Goal: Task Accomplishment & Management: Complete application form

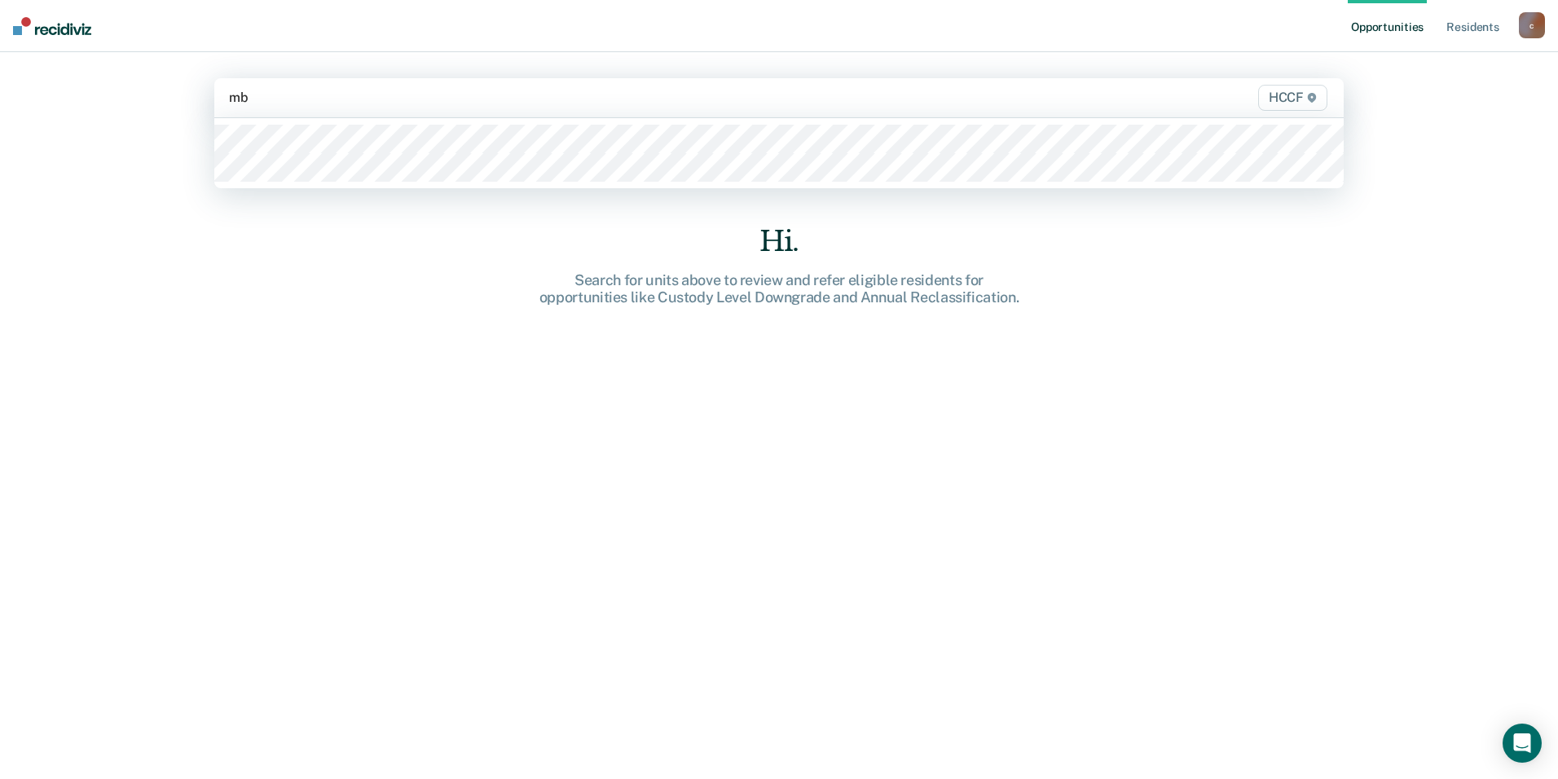
type input "mb1"
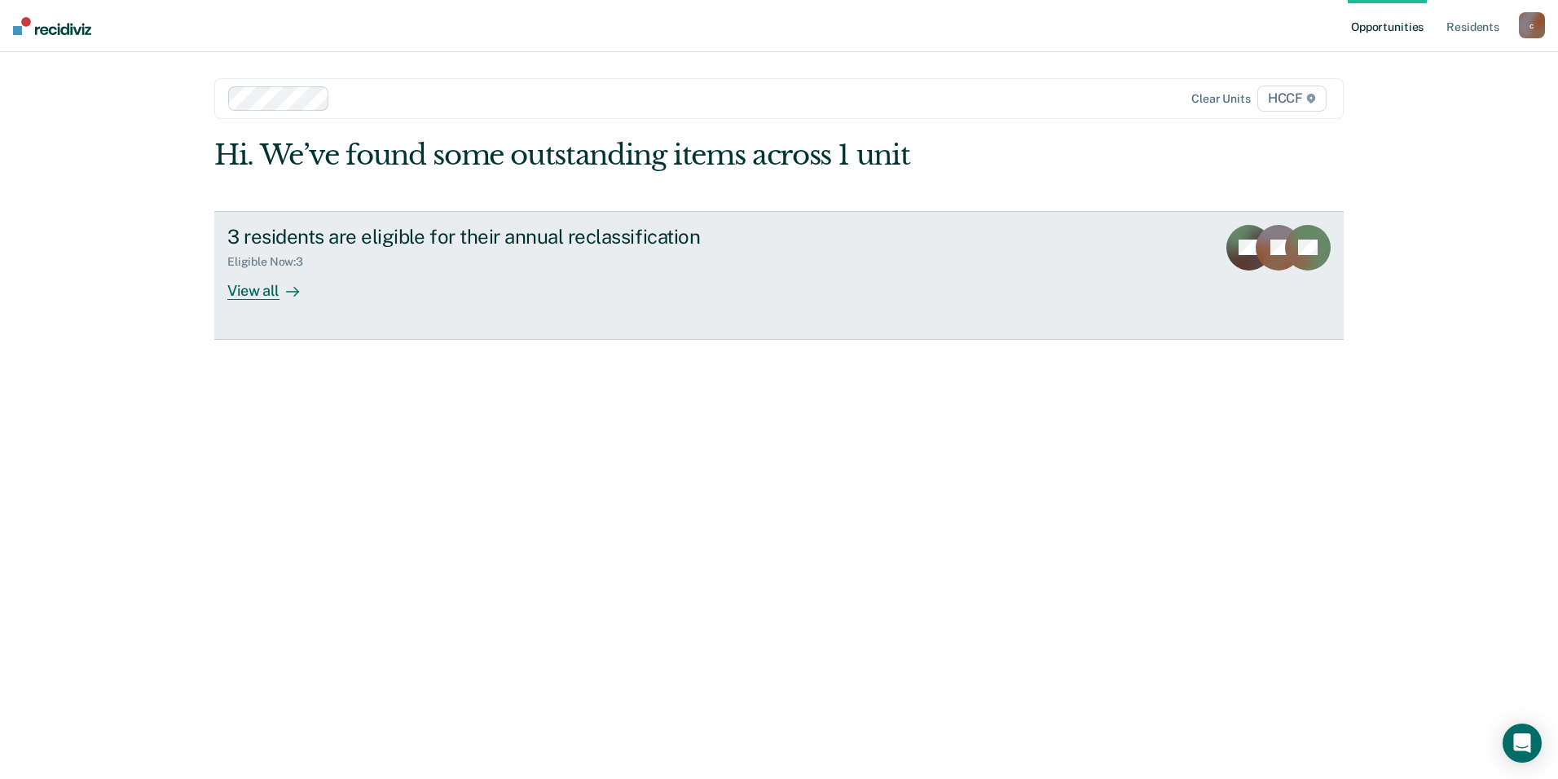
click at [958, 220] on link "3 residents are eligible for their annual reclassification Eligible Now : 3 Vie…" at bounding box center [778, 275] width 1129 height 129
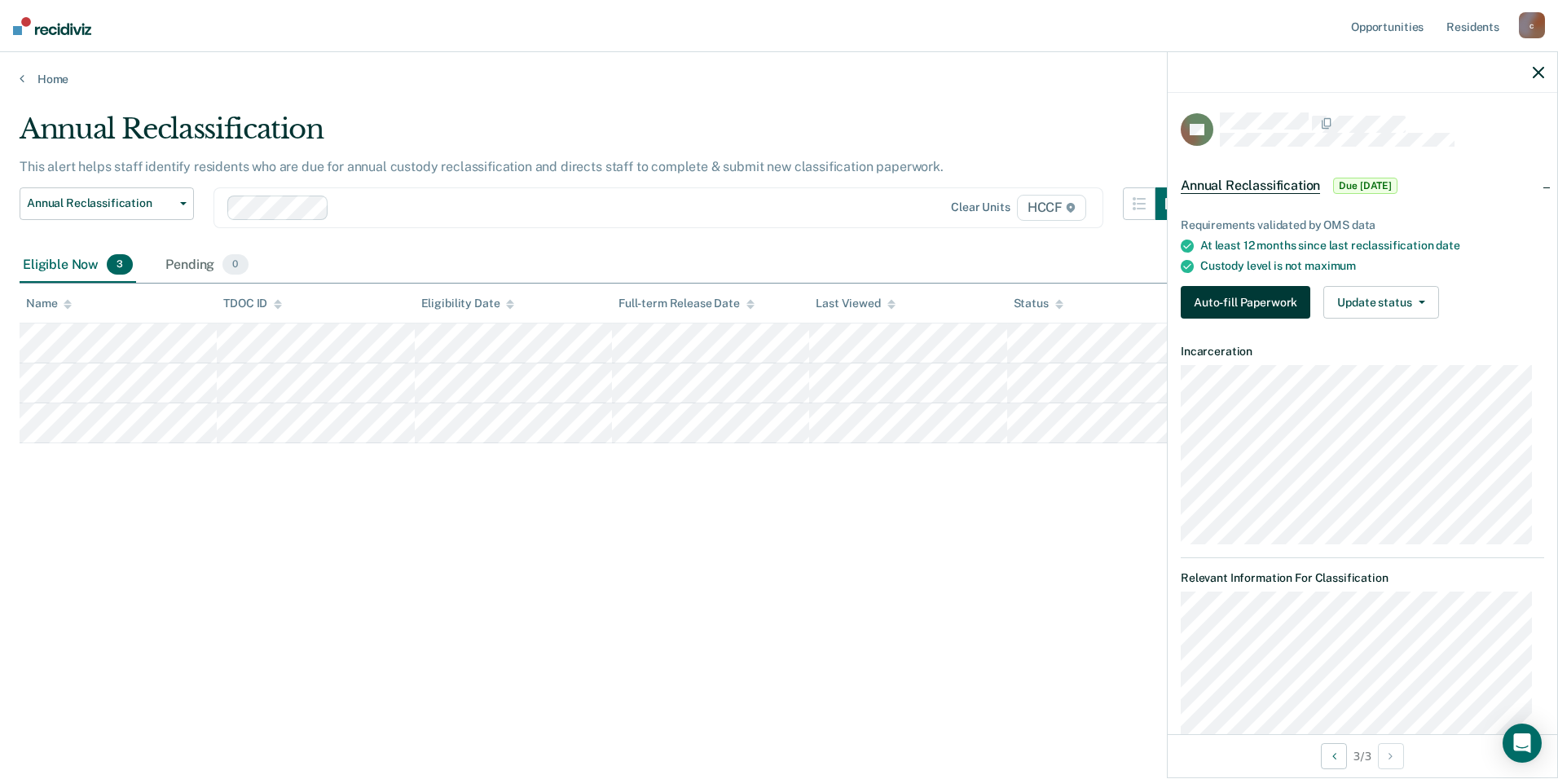
click at [1264, 303] on button "Auto-fill Paperwork" at bounding box center [1246, 302] width 130 height 33
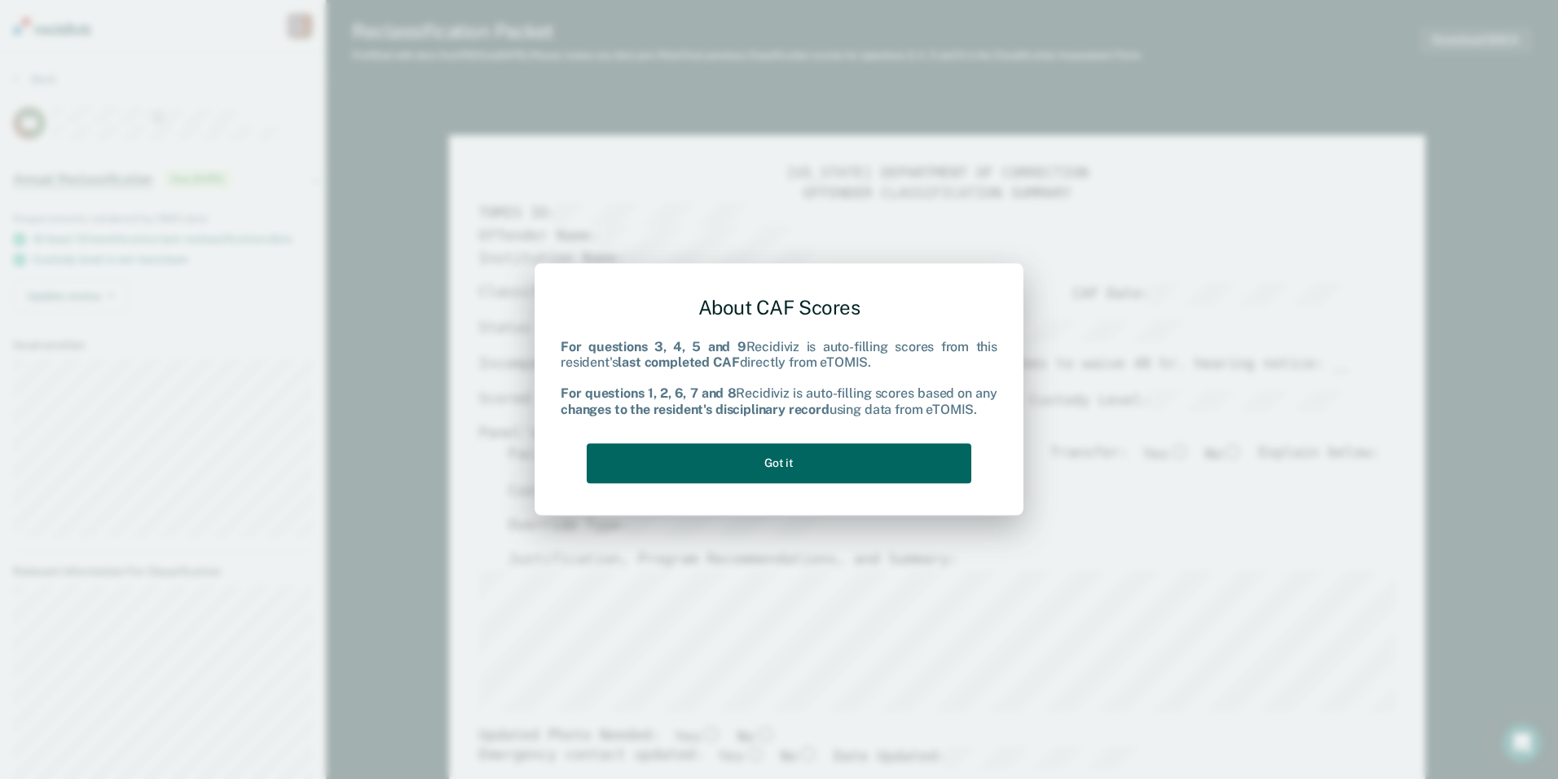
click at [702, 447] on button "Got it" at bounding box center [779, 463] width 385 height 40
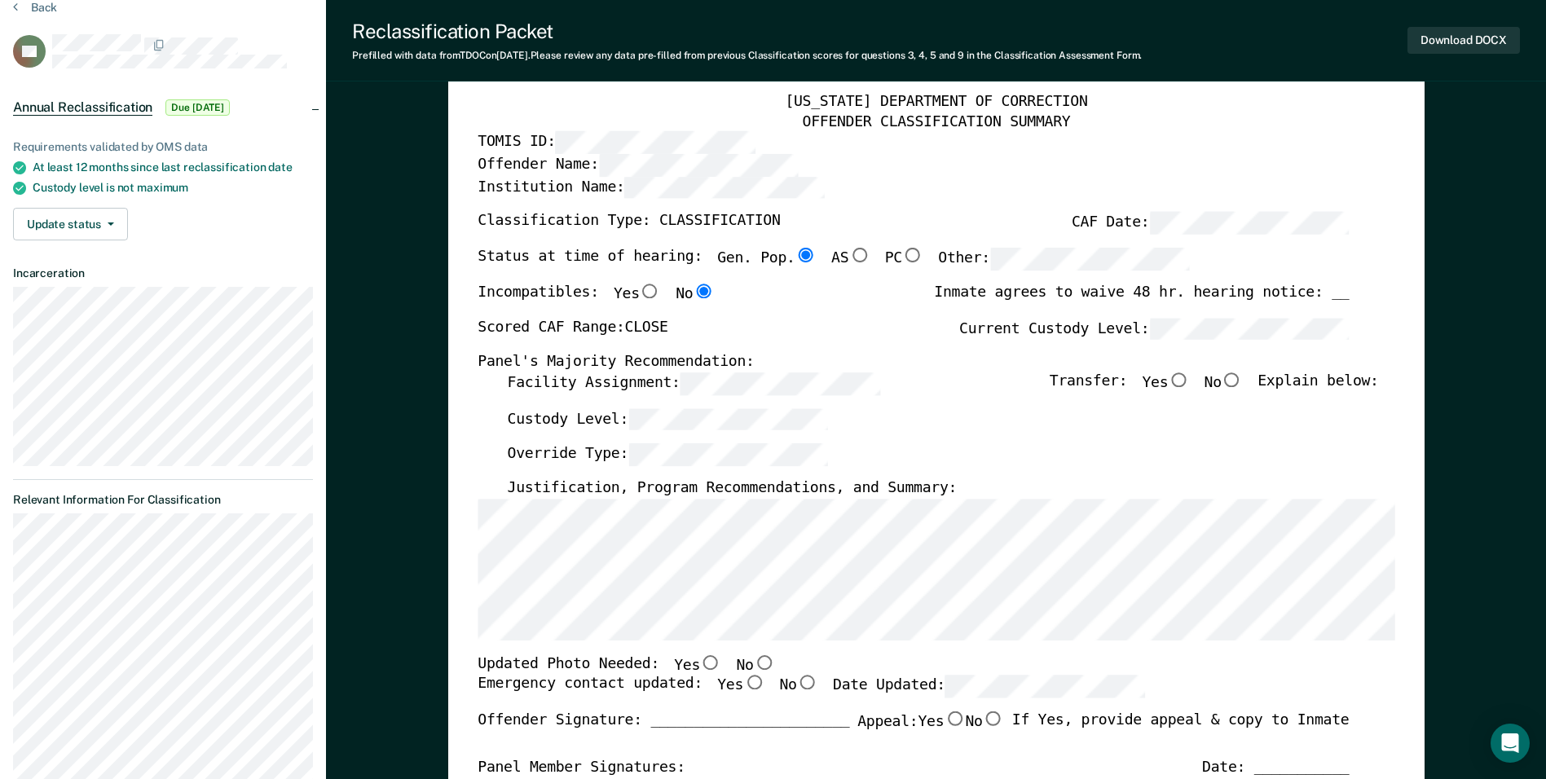
scroll to position [163, 0]
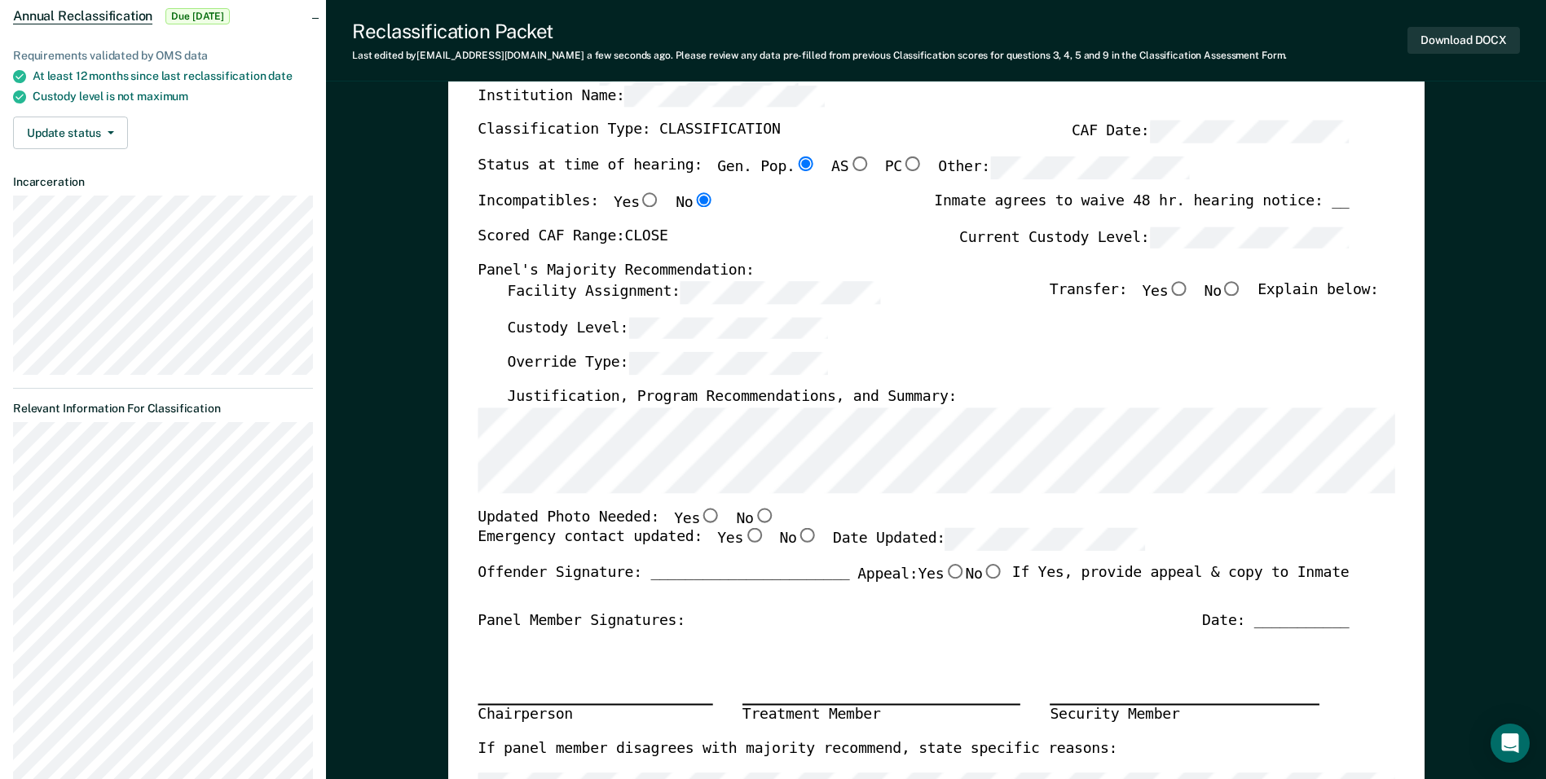
click at [700, 517] on input "Yes" at bounding box center [710, 515] width 21 height 15
type textarea "x"
radio input "true"
click at [743, 539] on input "Yes" at bounding box center [753, 536] width 21 height 15
type textarea "x"
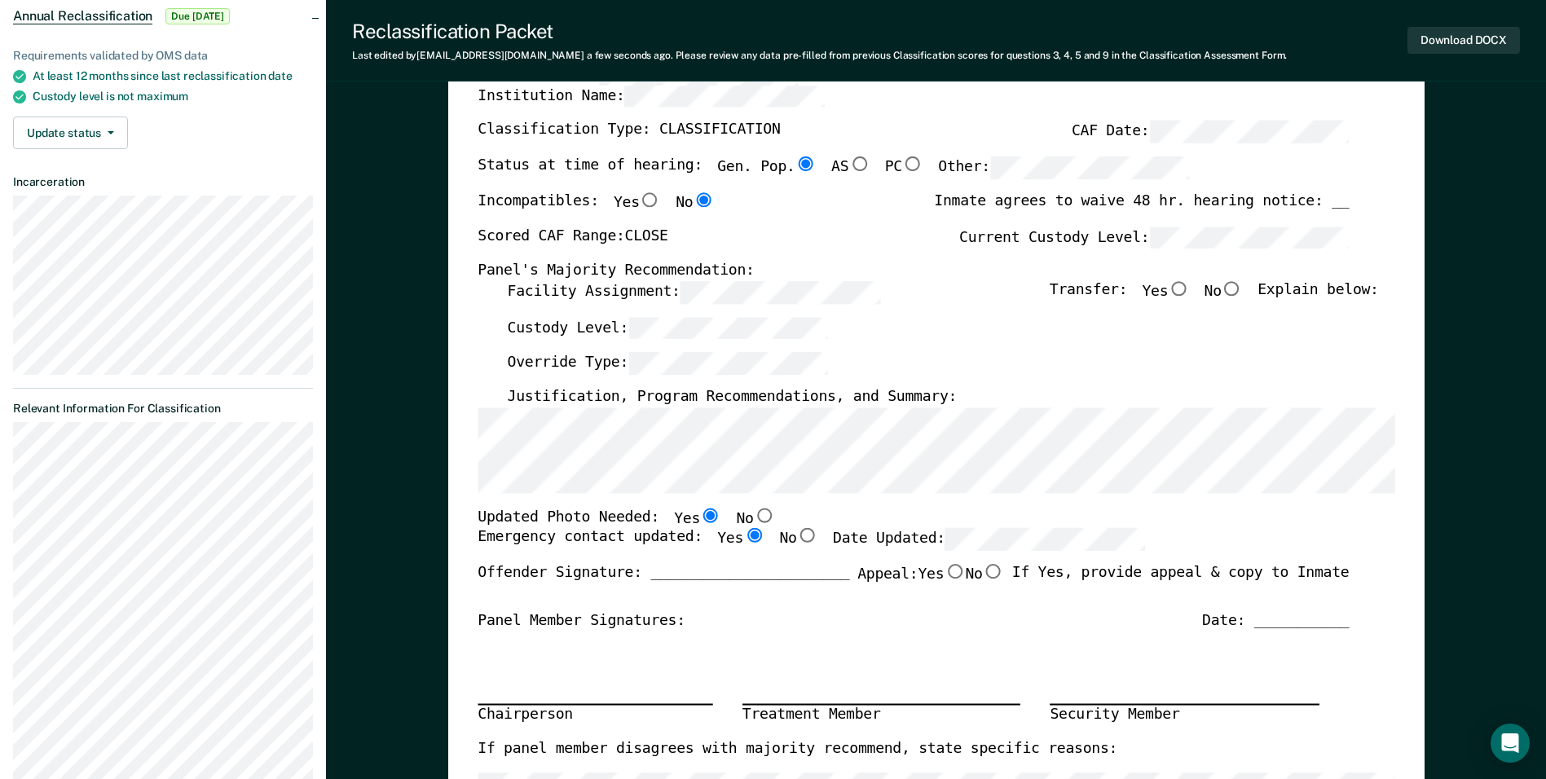
radio input "true"
click at [977, 526] on div "Updated Photo Needed: Yes No" at bounding box center [912, 518] width 871 height 21
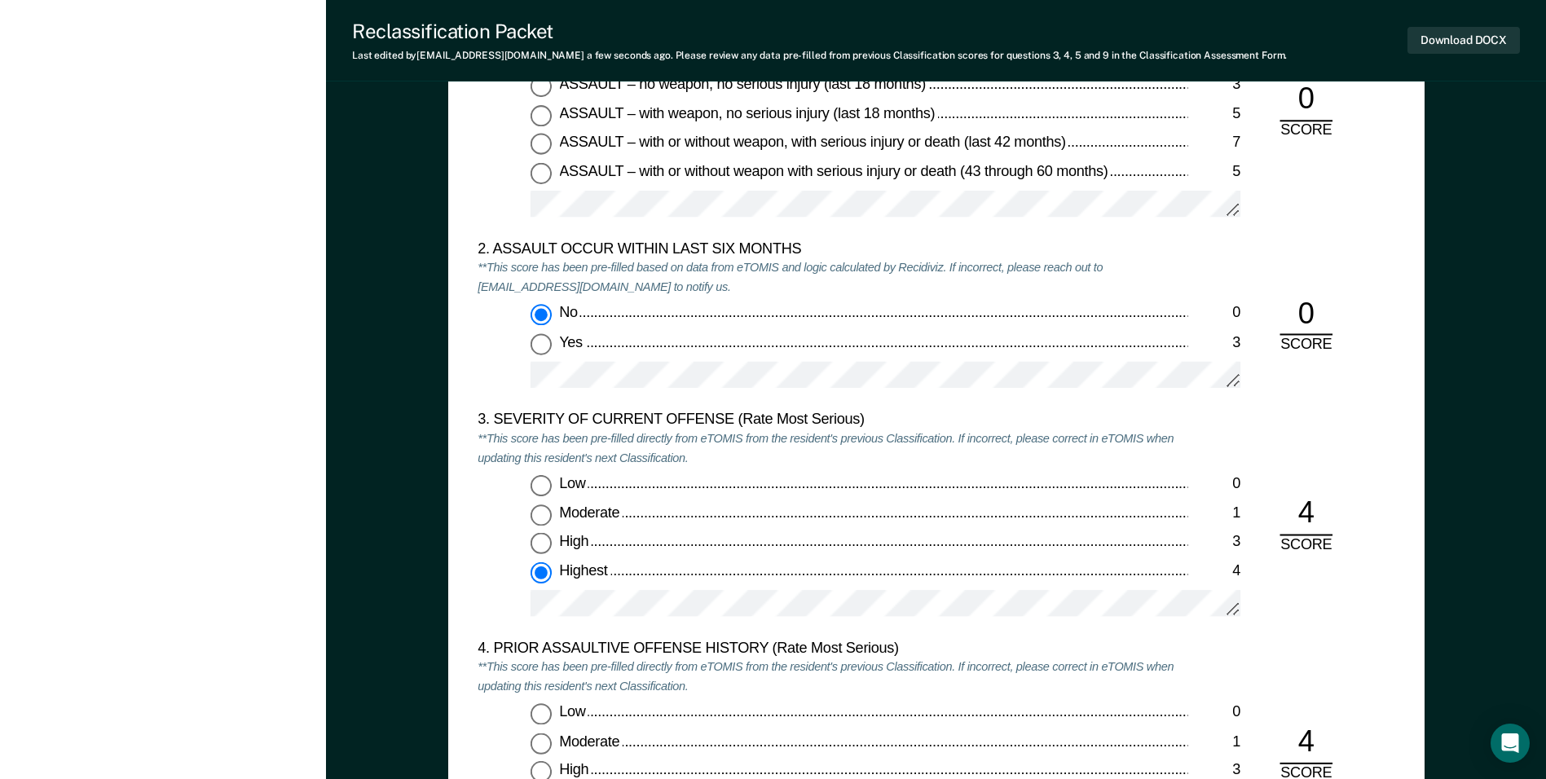
scroll to position [1711, 0]
click at [820, 615] on div at bounding box center [885, 609] width 710 height 41
click at [1342, 432] on div "3. SEVERITY OF CURRENT OFFENSE (Rate Most Serious) **This score has been pre-fi…" at bounding box center [935, 523] width 917 height 228
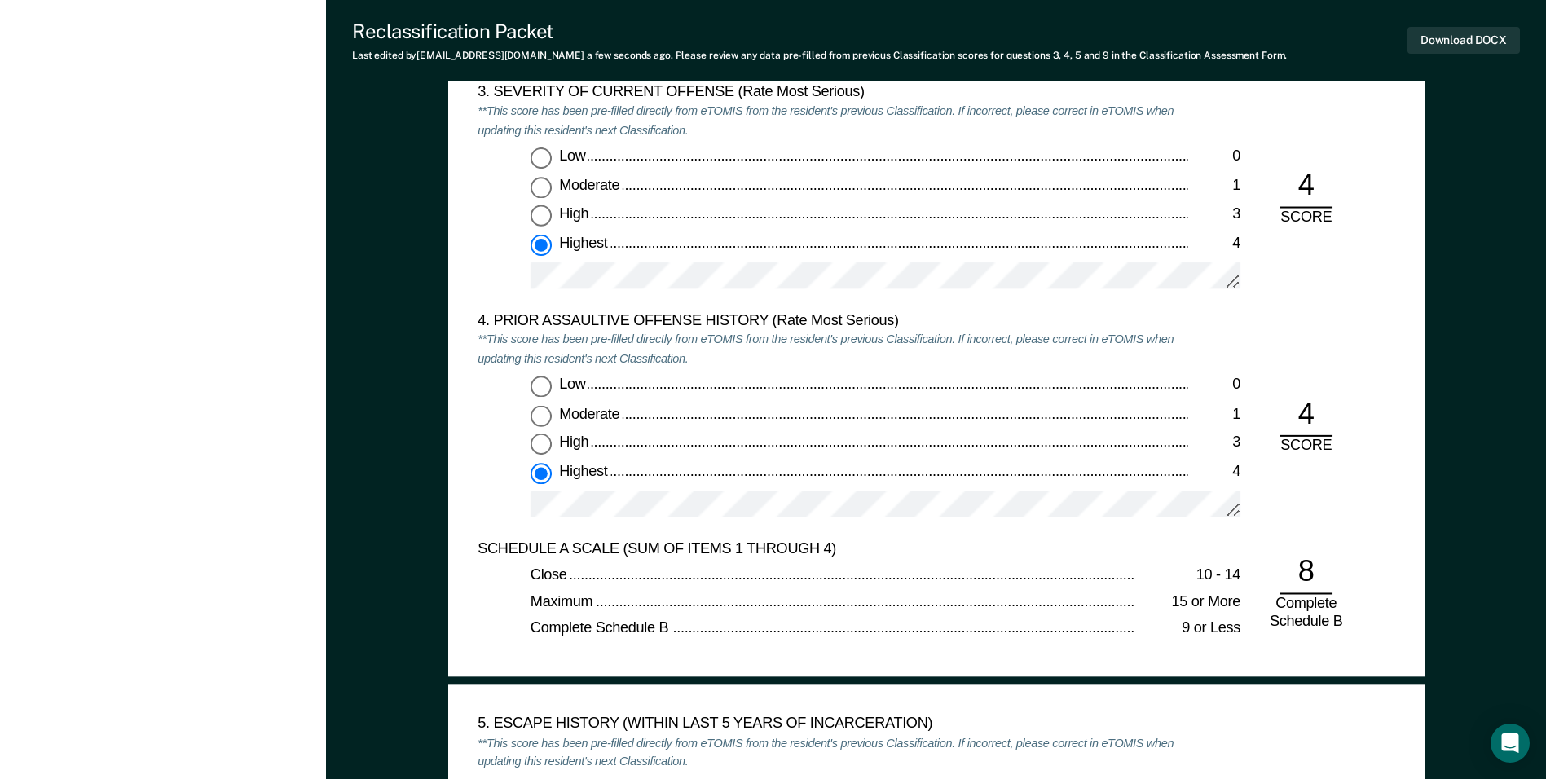
scroll to position [1793, 0]
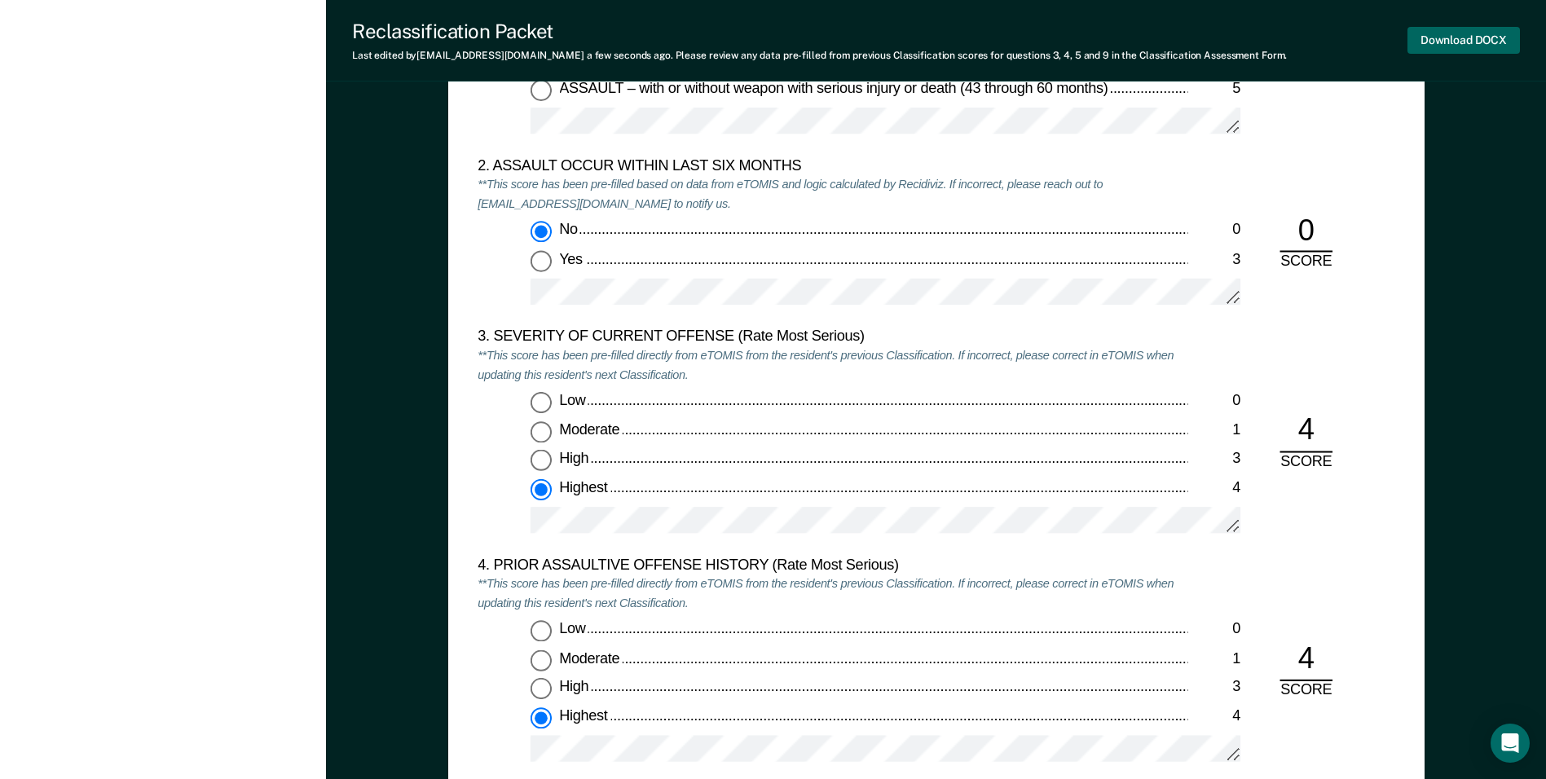
click at [1490, 44] on button "Download DOCX" at bounding box center [1463, 40] width 112 height 27
type textarea "x"
drag, startPoint x: 82, startPoint y: 429, endPoint x: 122, endPoint y: 429, distance: 39.9
